Goal: Understand site structure: Understand site structure

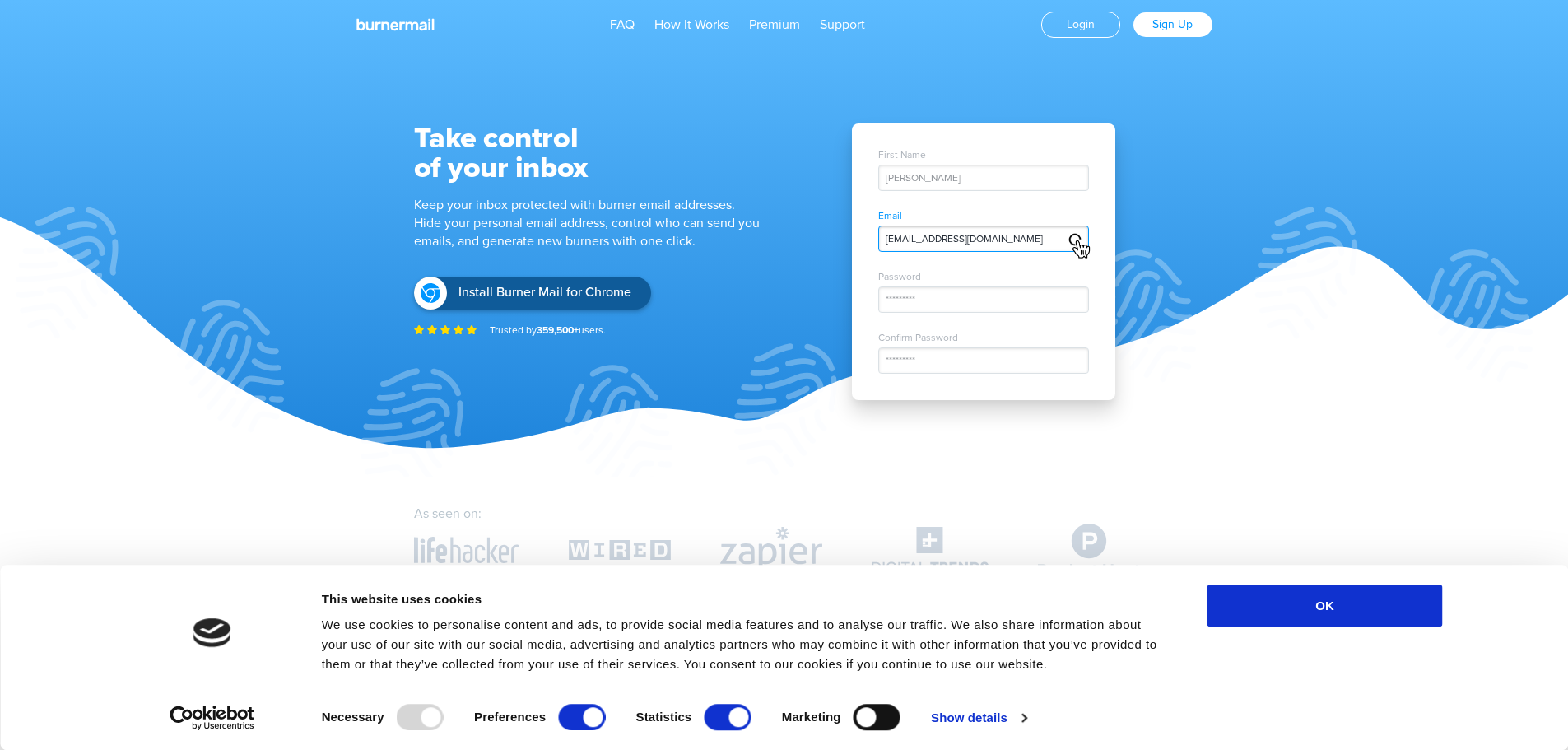
click at [988, 244] on span "[EMAIL_ADDRESS][DOMAIN_NAME]" at bounding box center [964, 238] width 158 height 12
click at [945, 241] on span "[EMAIL_ADDRESS][DOMAIN_NAME]" at bounding box center [964, 238] width 158 height 12
click at [948, 185] on div "[PERSON_NAME]" at bounding box center [984, 178] width 211 height 27
click at [951, 179] on div "[PERSON_NAME]" at bounding box center [984, 178] width 211 height 27
click at [953, 175] on div "[PERSON_NAME]" at bounding box center [984, 178] width 211 height 27
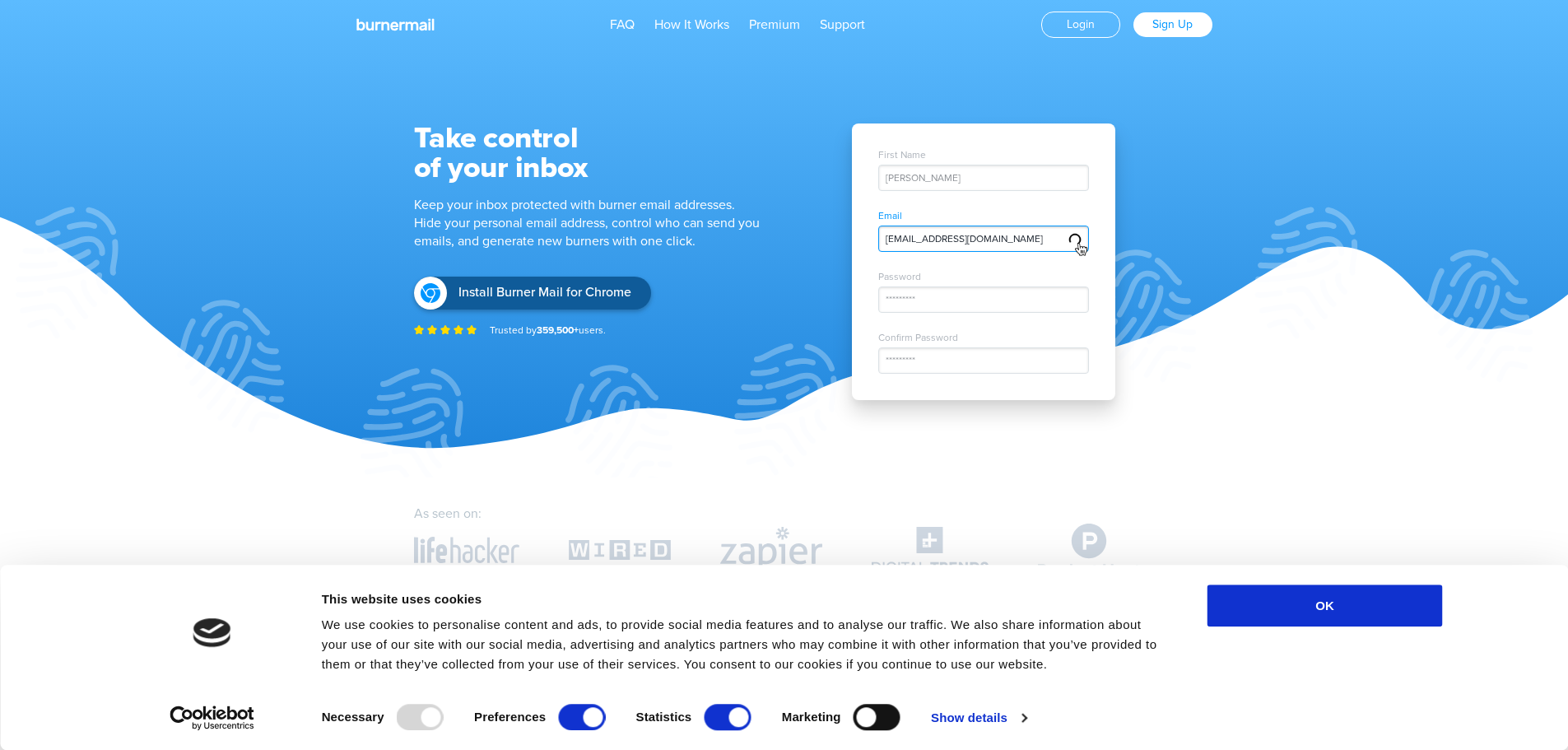
click at [954, 173] on div "[PERSON_NAME]" at bounding box center [984, 178] width 211 height 27
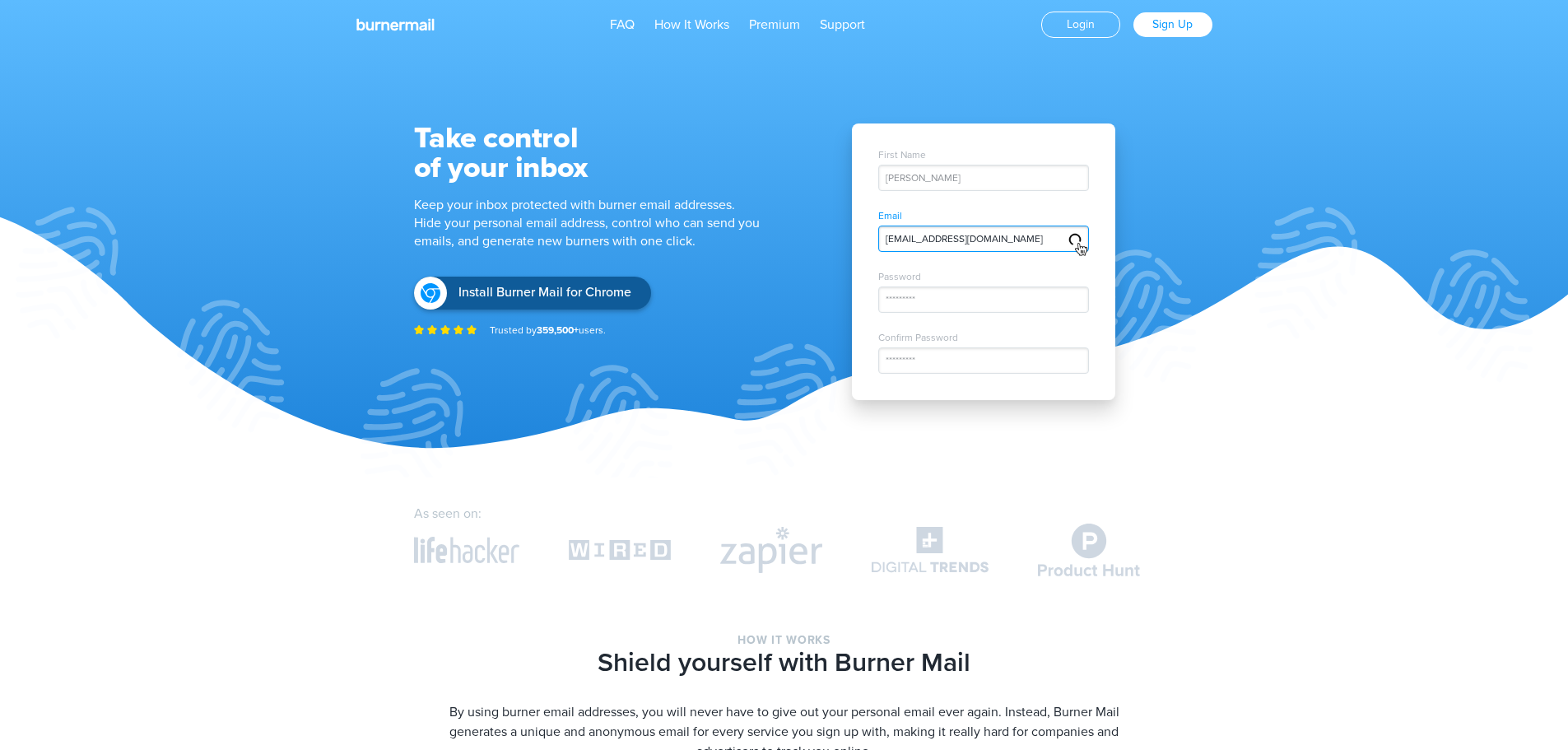
drag, startPoint x: 1005, startPoint y: 243, endPoint x: 1075, endPoint y: 243, distance: 70.0
click at [1005, 243] on span "[EMAIL_ADDRESS][DOMAIN_NAME]" at bounding box center [964, 238] width 158 height 12
click at [1079, 243] on img at bounding box center [1081, 250] width 19 height 20
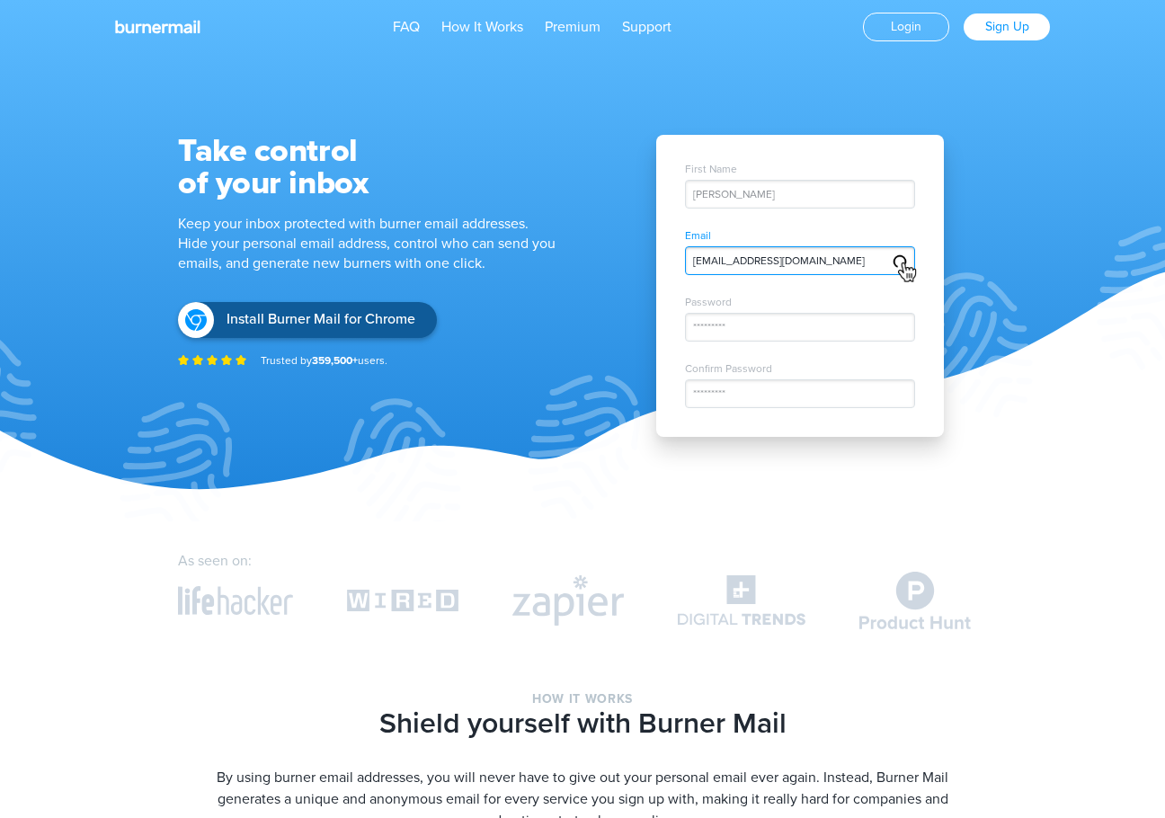
click at [785, 188] on div "[PERSON_NAME]" at bounding box center [800, 194] width 230 height 29
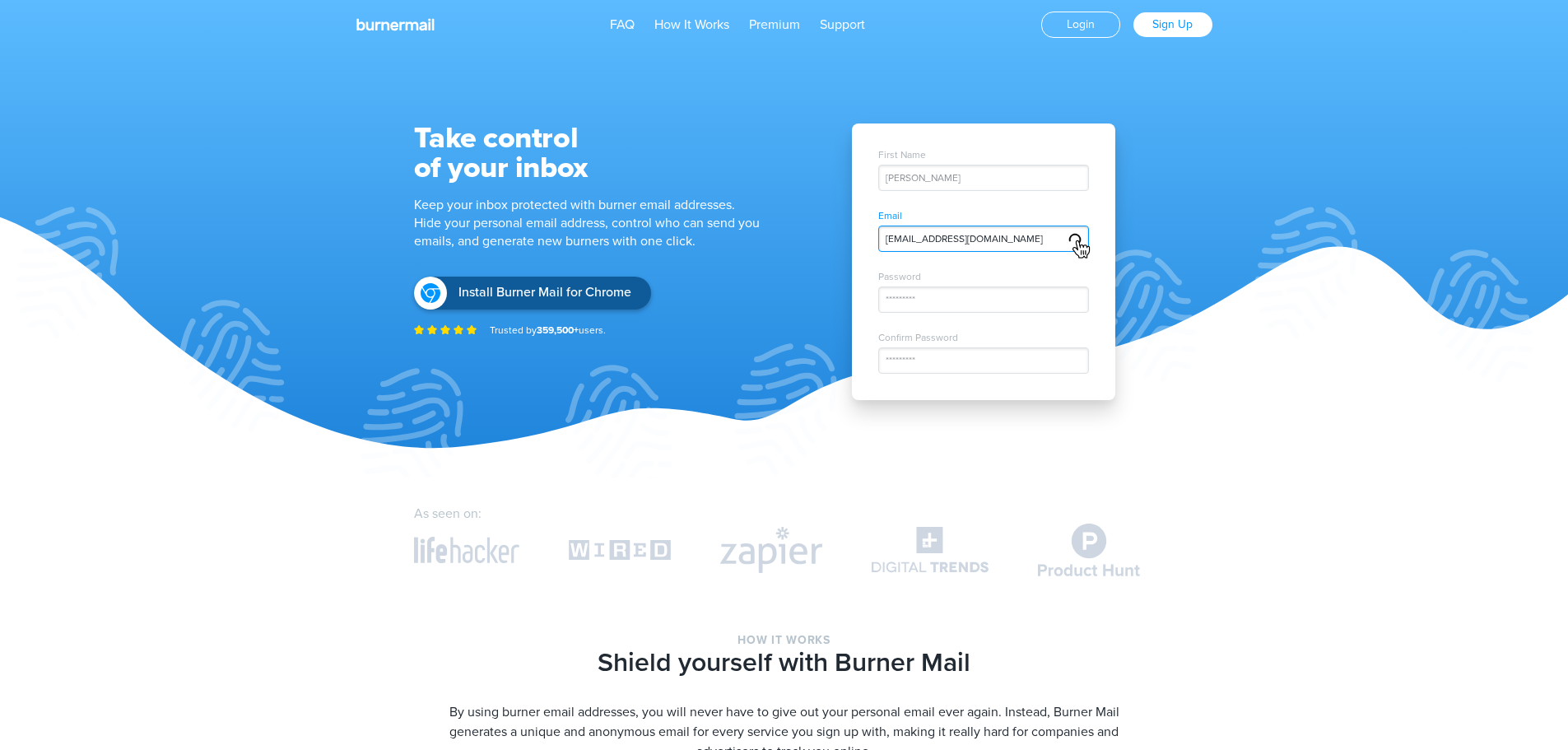
click at [663, 258] on div "Take control of your inbox Keep your inbox protected with burner email addresse…" at bounding box center [603, 230] width 378 height 213
drag, startPoint x: 636, startPoint y: 187, endPoint x: 609, endPoint y: 202, distance: 30.9
click at [631, 184] on div "Take control of your inbox Keep your inbox protected with burner email addresse…" at bounding box center [603, 230] width 378 height 213
click at [293, 315] on section "Take control of your inbox Keep your inbox protected with burner email addresse…" at bounding box center [784, 238] width 1568 height 477
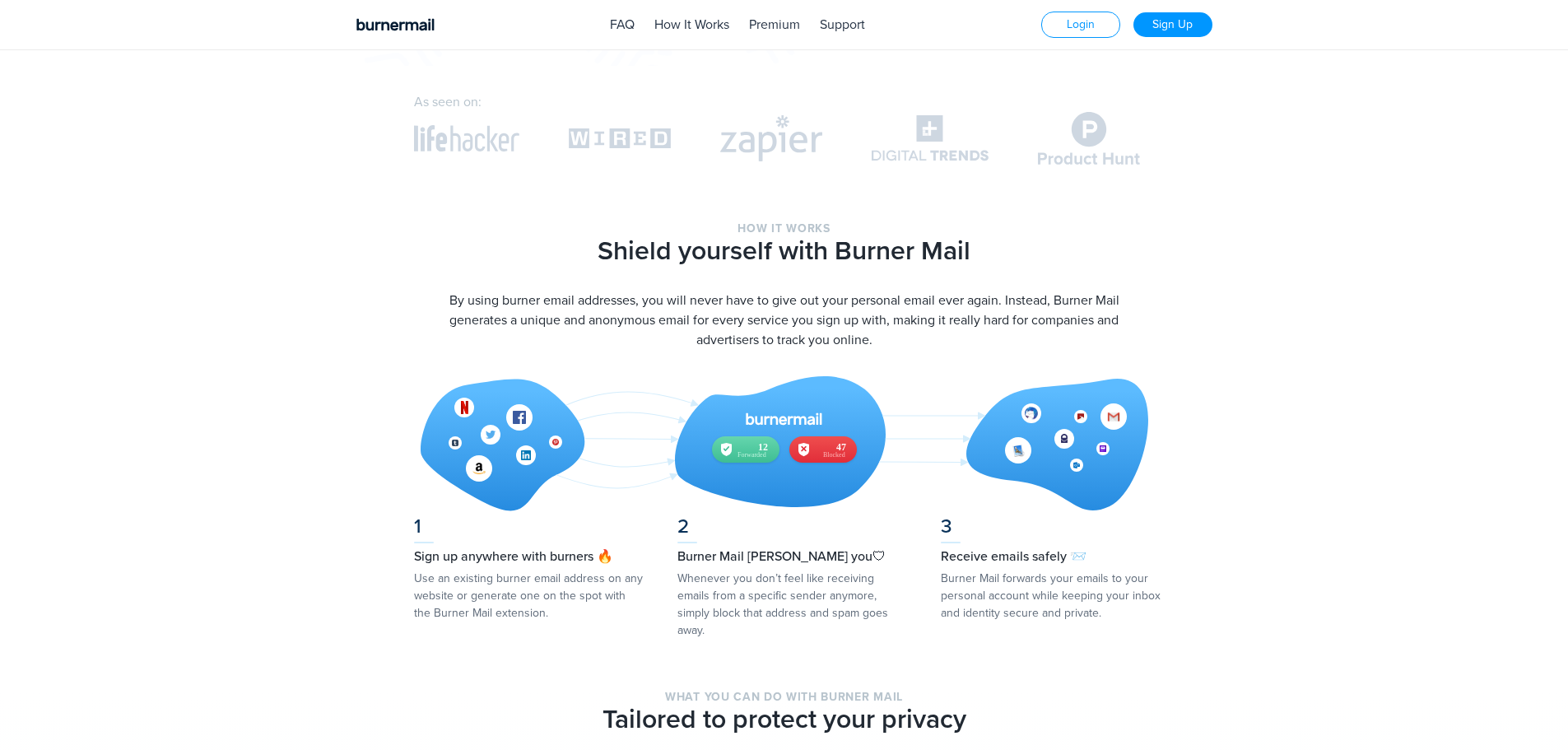
click at [814, 439] on img at bounding box center [784, 443] width 728 height 135
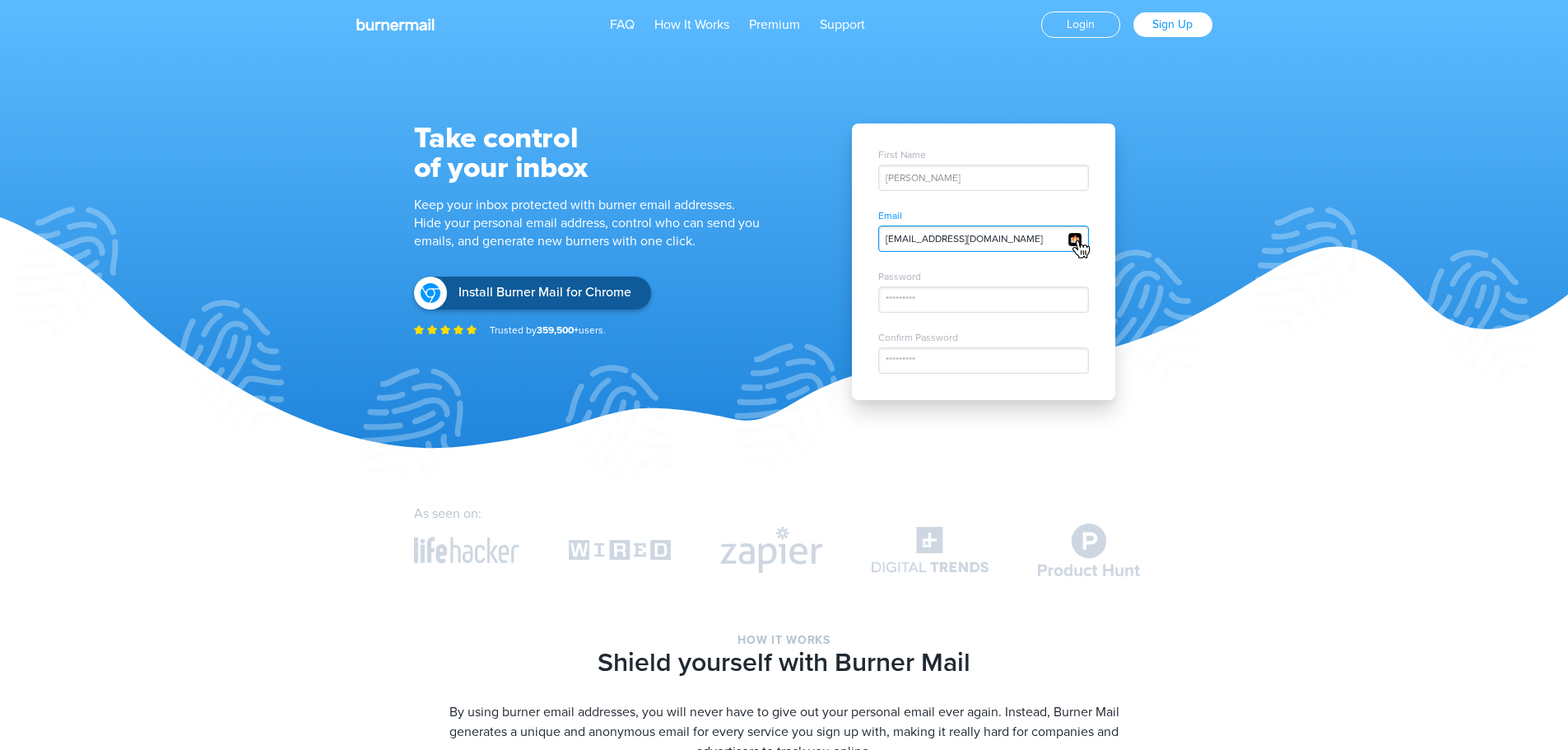
click at [1016, 209] on div "First Name John Doe Email facebook.m4j5j@nicoric.com Password ********* Confirm…" at bounding box center [984, 262] width 264 height 277
click at [1008, 183] on div "[PERSON_NAME]" at bounding box center [984, 178] width 211 height 27
